Goal: Task Accomplishment & Management: Manage account settings

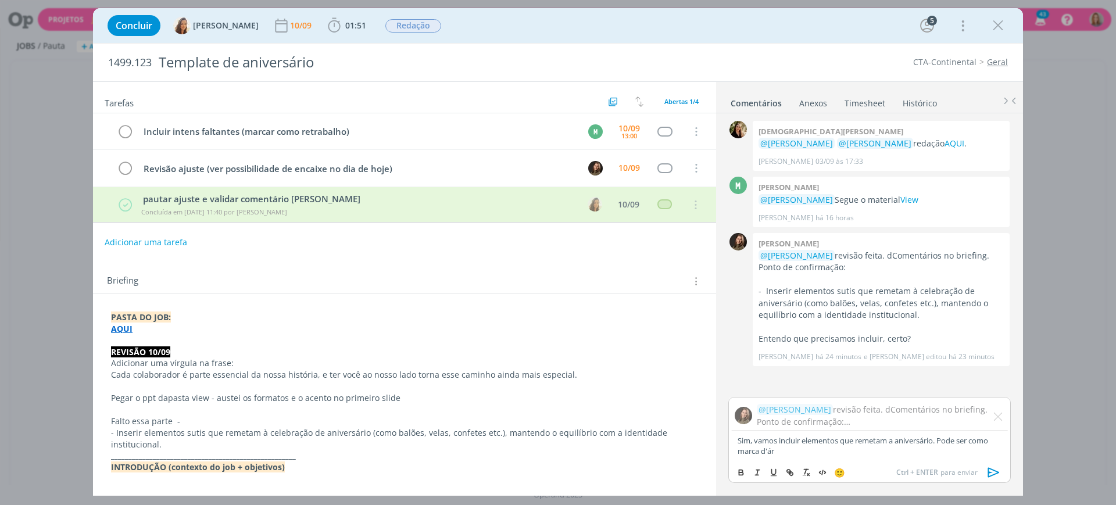
click at [518, 260] on div "Tarefas Usar Job de template Criar template a partir deste job Visualizar Templ…" at bounding box center [404, 284] width 623 height 405
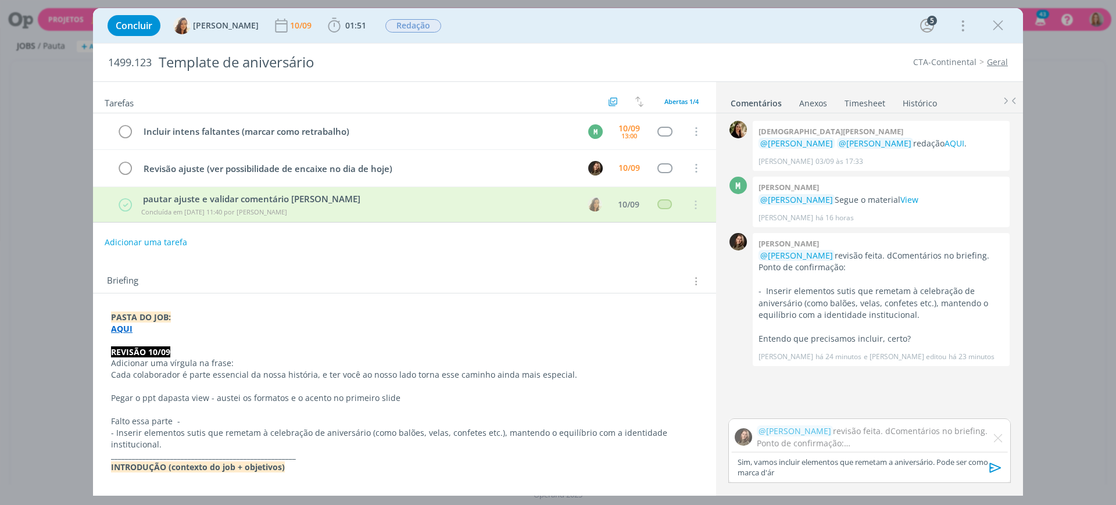
click at [836, 476] on p "Sim, vamos incluir elementos que remetam a aniversário. Pode ser como marca d'ár" at bounding box center [869, 467] width 264 height 21
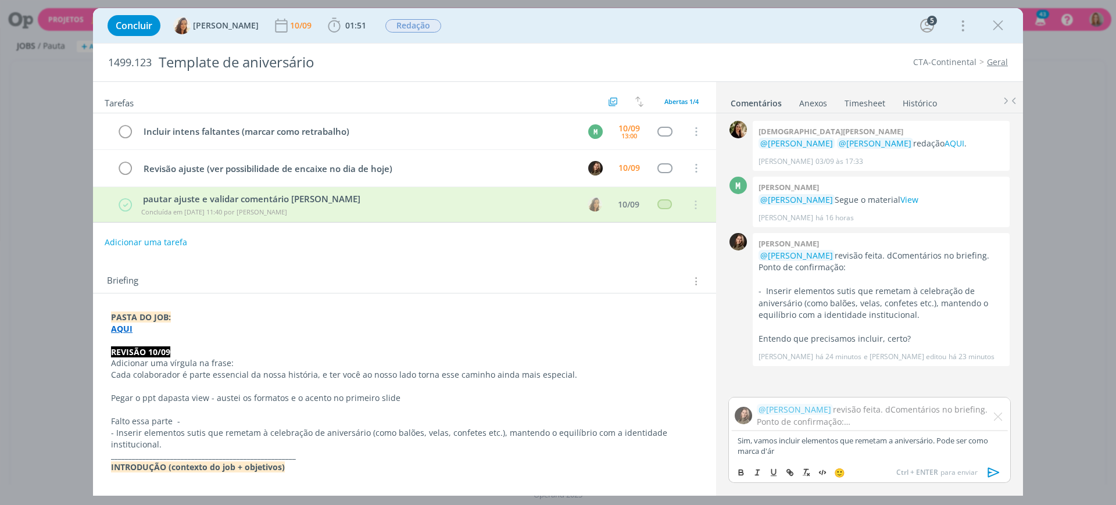
click at [855, 457] on div "Sim, vamos incluir elementos que remetam a aniversário. Pode ser como marca d'ár" at bounding box center [869, 446] width 282 height 30
click at [991, 476] on icon "dialog" at bounding box center [993, 472] width 17 height 17
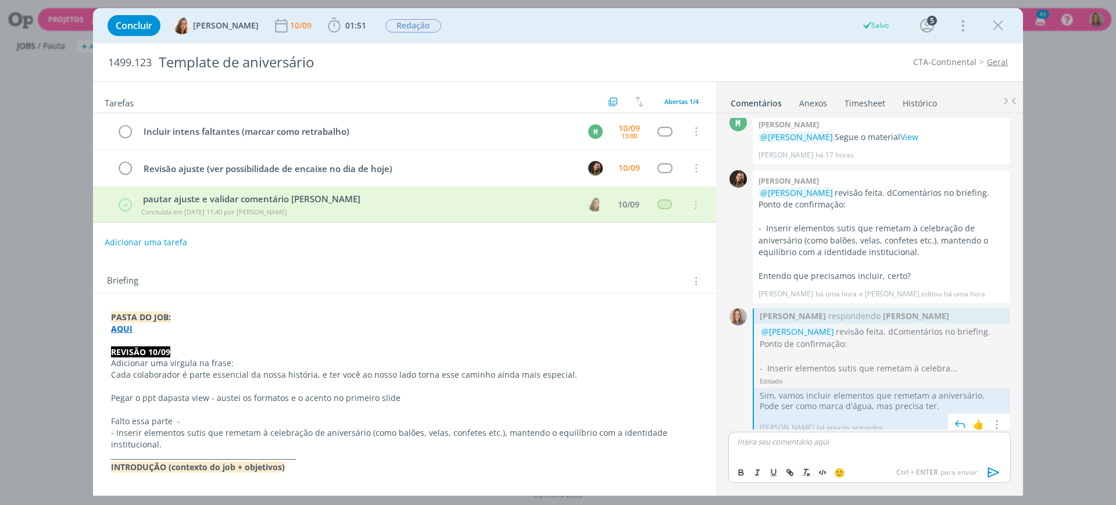
scroll to position [70, 0]
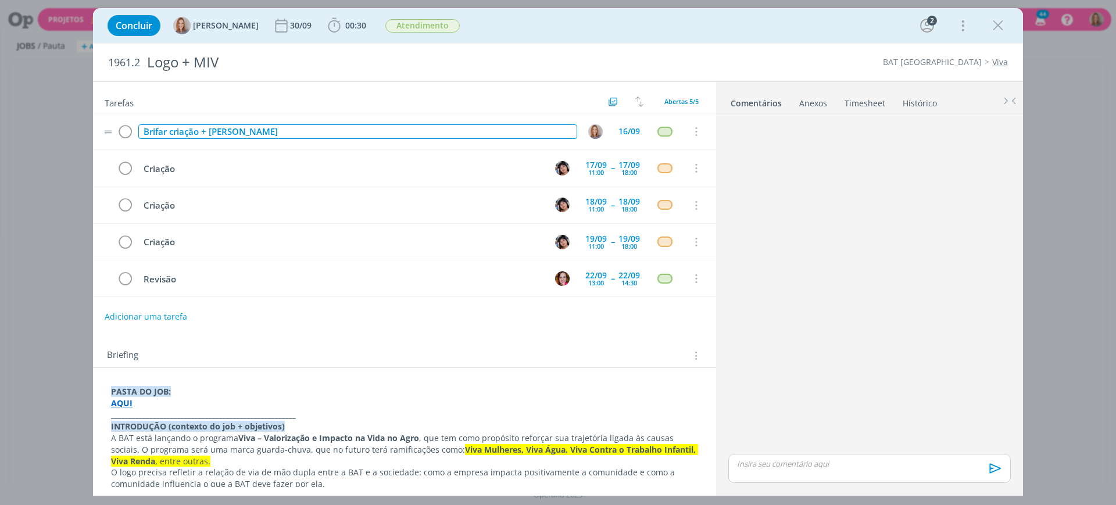
click at [274, 128] on div "Brifar criação + Alexandre" at bounding box center [357, 131] width 439 height 15
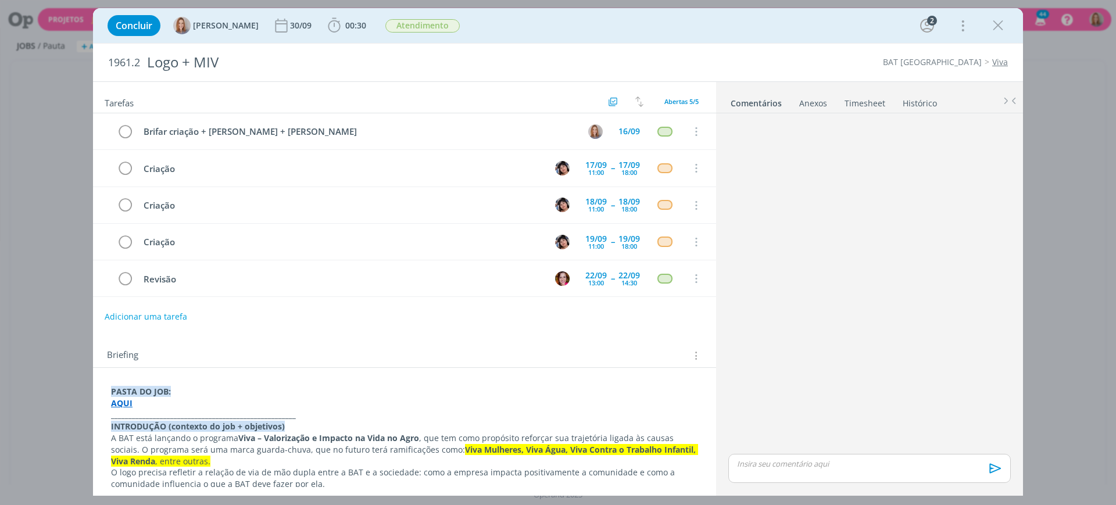
click at [332, 350] on div "Briefing Briefings Predefinidos Versões do Briefing Ver Briefing do Projeto" at bounding box center [406, 355] width 598 height 15
click at [157, 317] on button "Adicionar uma tarefa" at bounding box center [145, 316] width 83 height 20
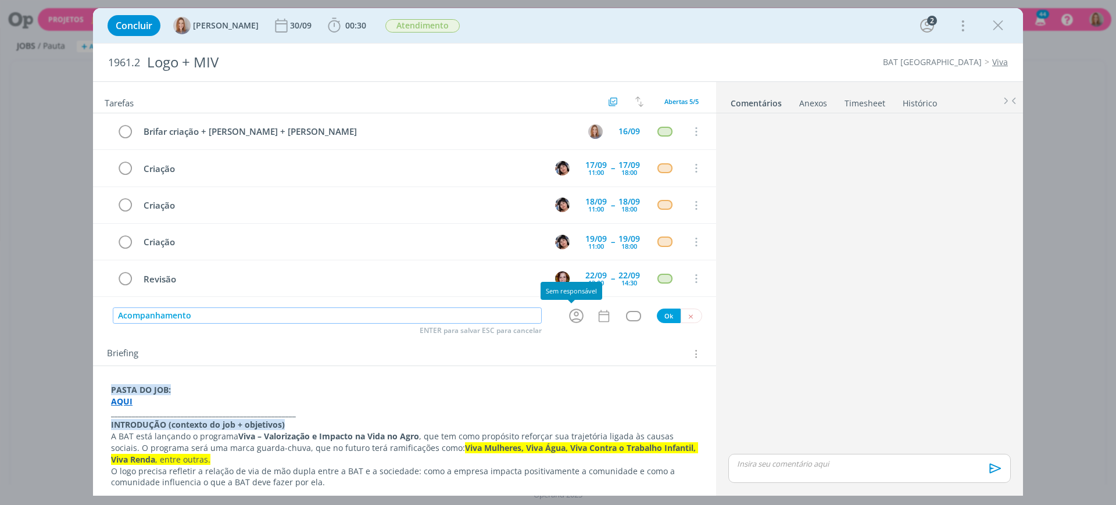
click at [578, 317] on icon "dialog" at bounding box center [576, 316] width 15 height 15
type input "Acompanhamento"
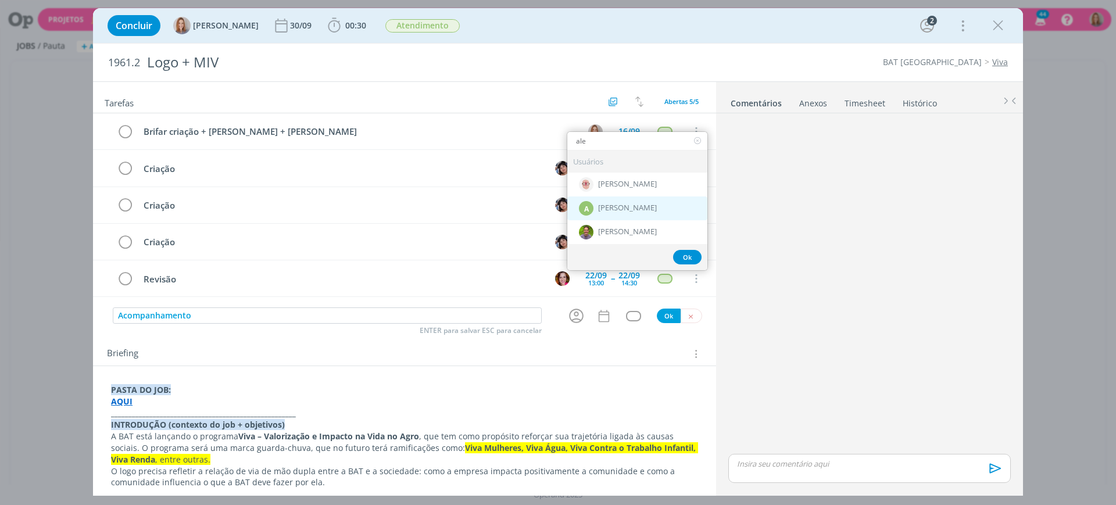
type input "ale"
click at [622, 197] on div "A Alexandre Assumpção" at bounding box center [637, 208] width 140 height 24
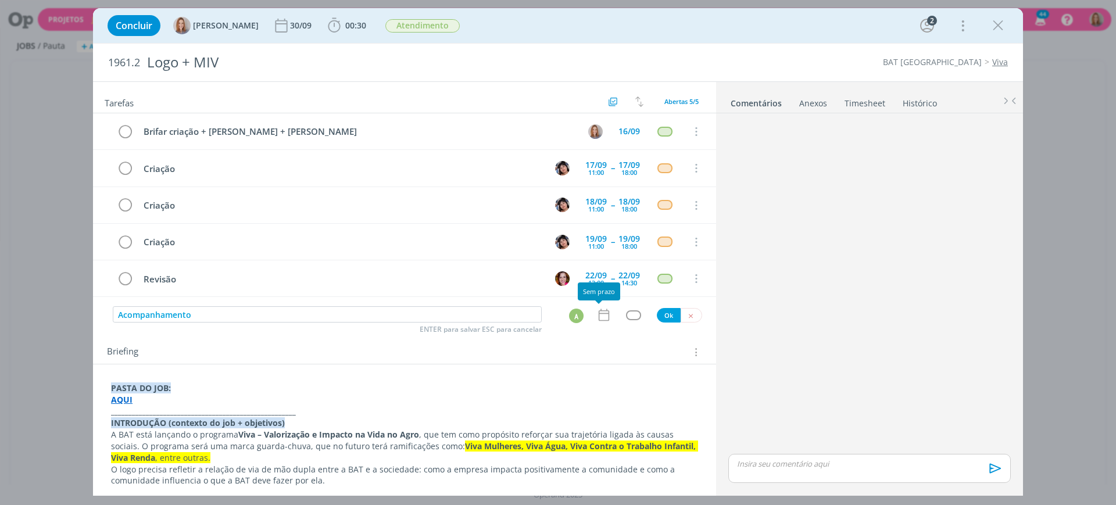
click at [600, 313] on icon "dialog" at bounding box center [603, 314] width 15 height 15
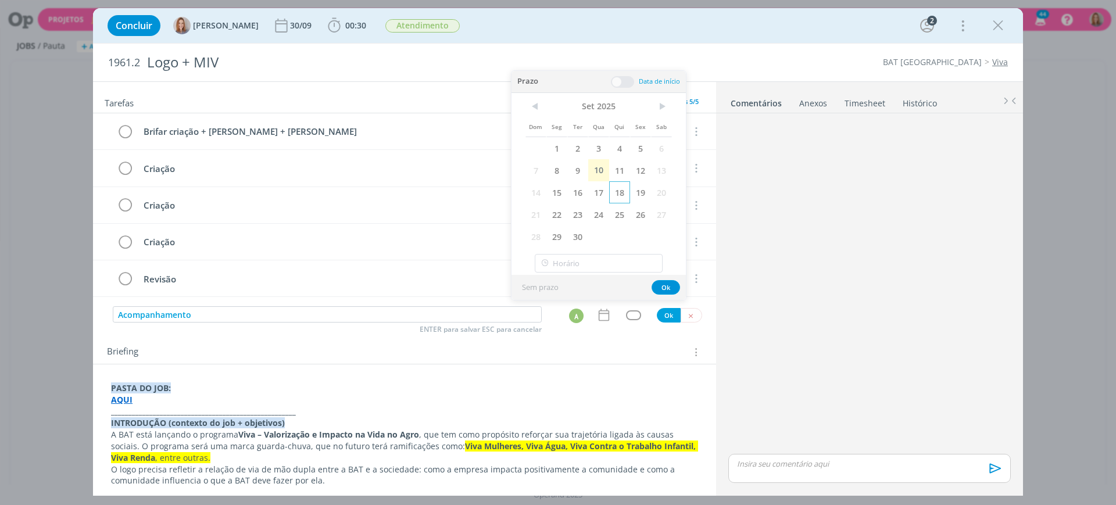
click at [611, 194] on span "18" at bounding box center [619, 192] width 21 height 22
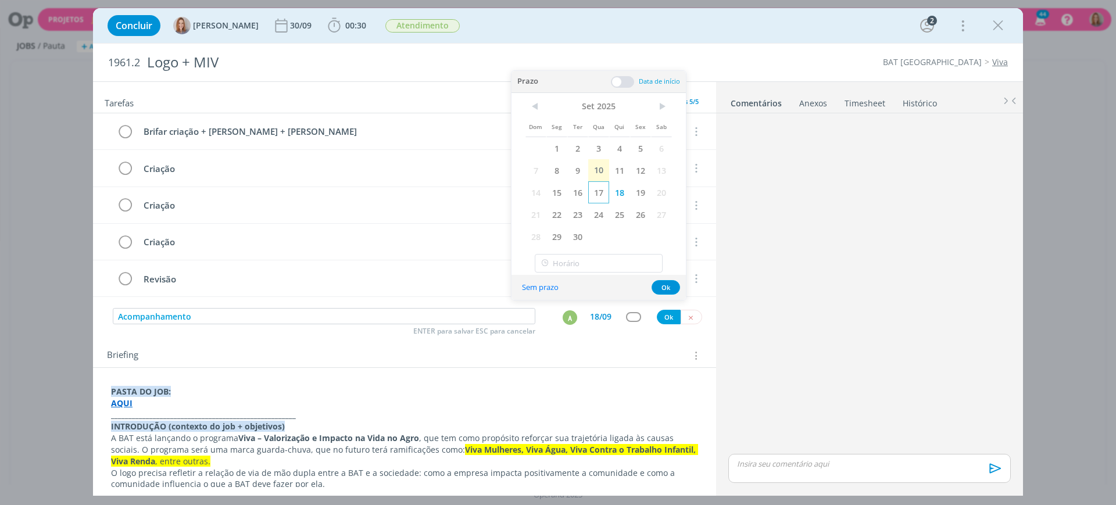
click at [595, 193] on span "17" at bounding box center [598, 192] width 21 height 22
click at [631, 83] on span at bounding box center [622, 82] width 23 height 12
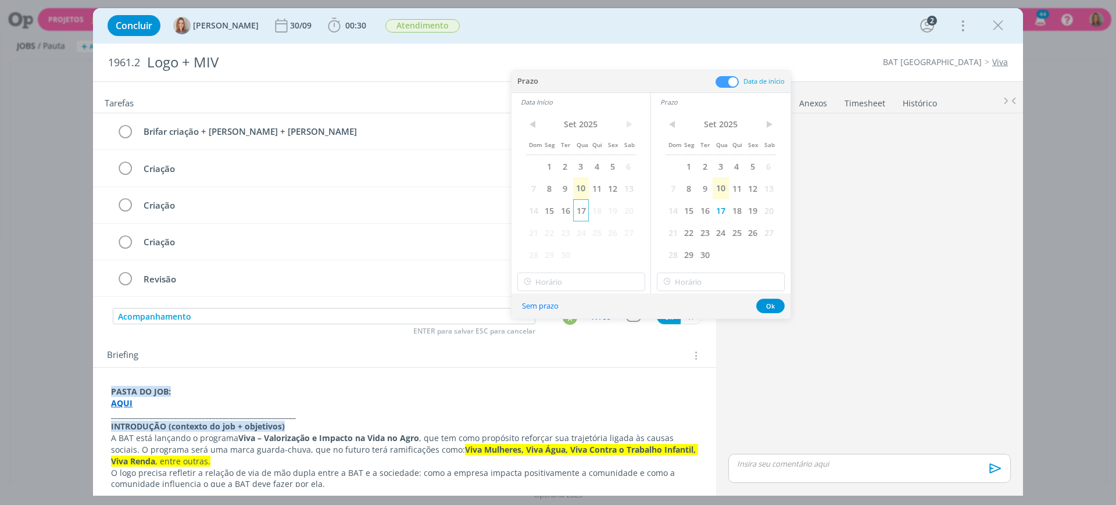
click at [582, 206] on span "17" at bounding box center [581, 210] width 16 height 22
click at [751, 212] on span "19" at bounding box center [752, 210] width 16 height 22
click at [771, 310] on button "Ok" at bounding box center [770, 306] width 28 height 15
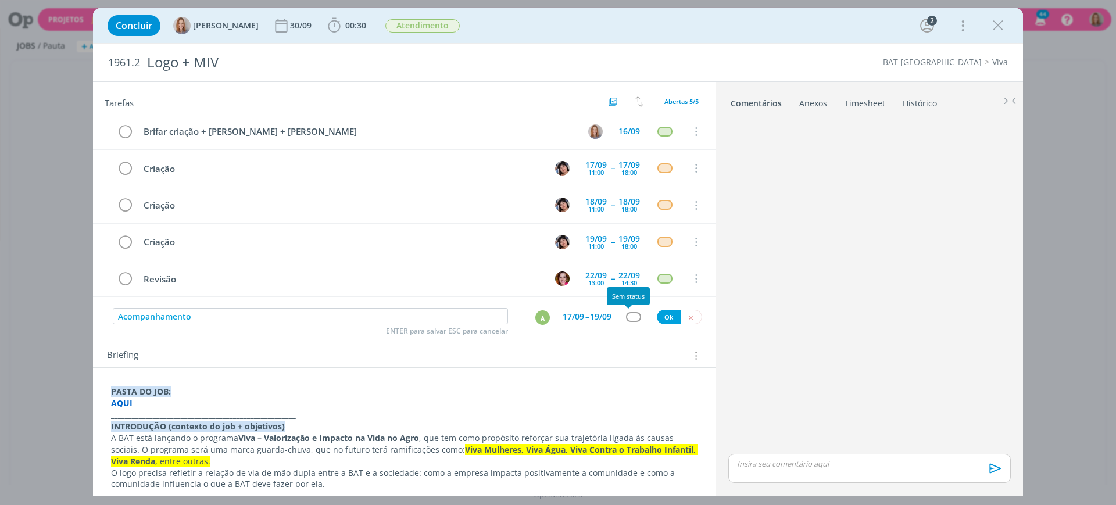
click at [632, 320] on div "dialog" at bounding box center [633, 317] width 15 height 10
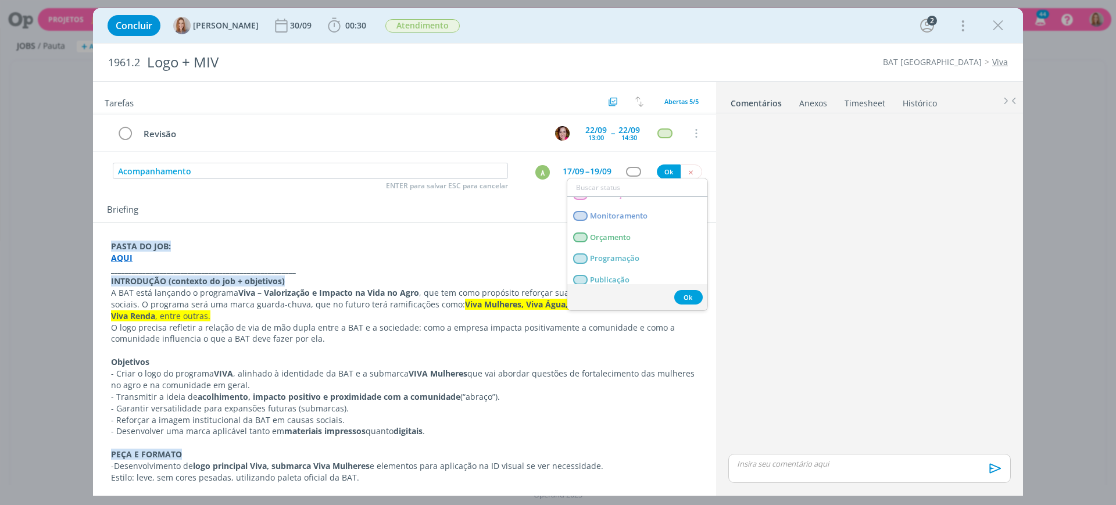
scroll to position [181, 0]
click at [635, 221] on span "Monitoramento" at bounding box center [619, 217] width 58 height 9
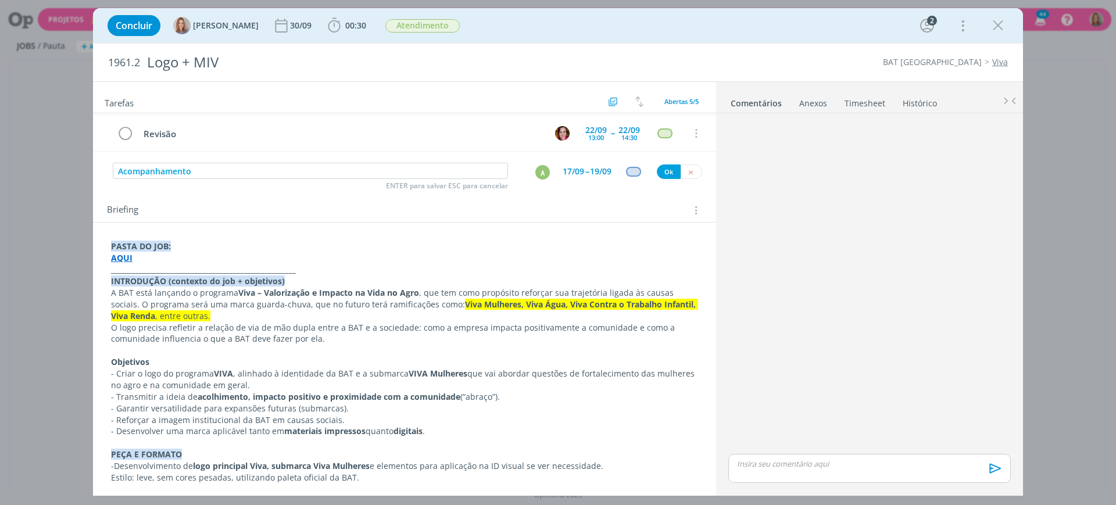
click at [660, 179] on div "Acompanhamento ENTER para salvar ESC para cancelar A 17/09 -- 19/09 Ok" at bounding box center [404, 171] width 623 height 21
click at [662, 177] on button "Ok" at bounding box center [669, 171] width 24 height 15
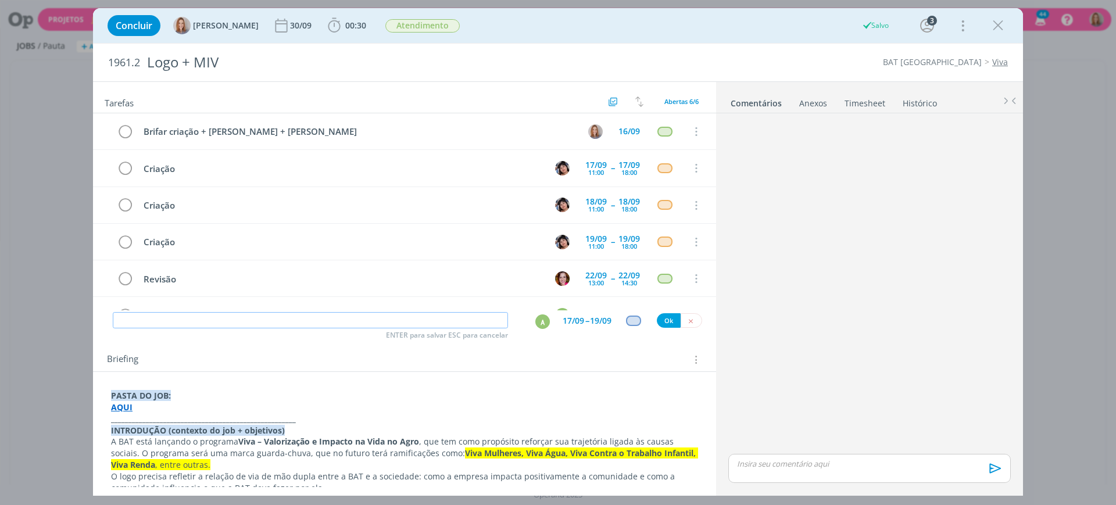
scroll to position [33, 0]
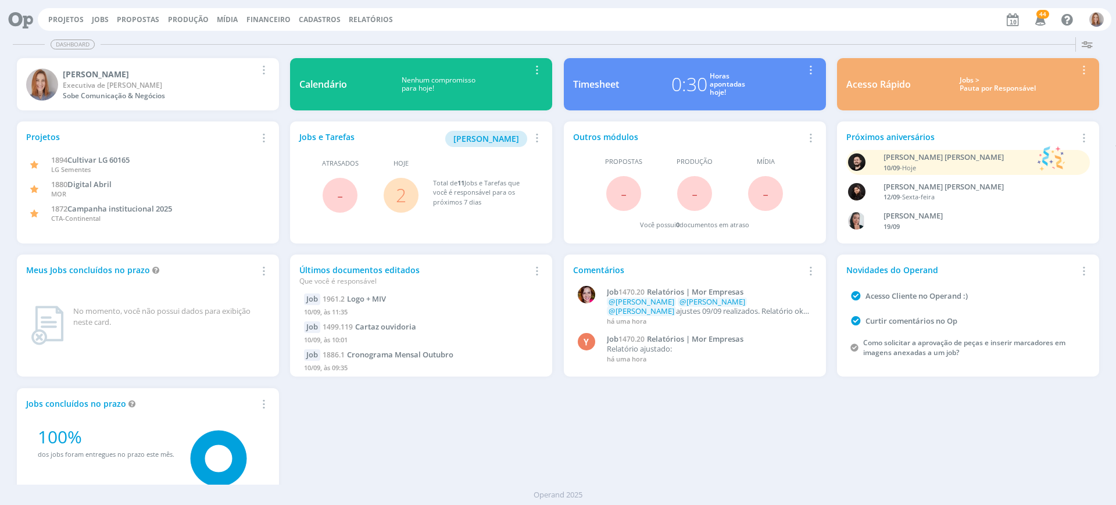
click at [396, 208] on span "2" at bounding box center [401, 195] width 10 height 28
click at [403, 191] on link "2" at bounding box center [401, 194] width 10 height 25
